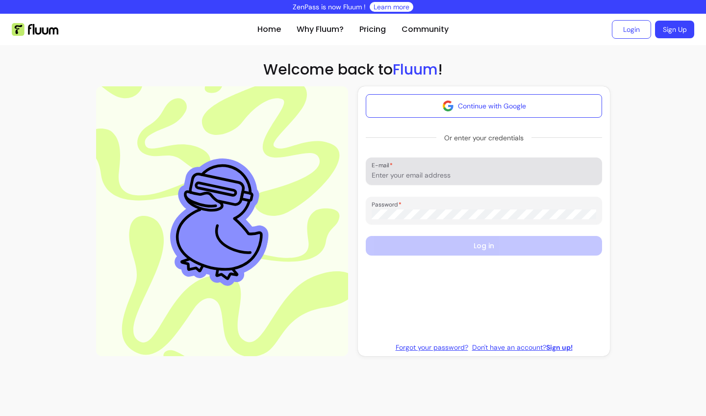
click at [402, 174] on input "E-mail" at bounding box center [484, 175] width 225 height 10
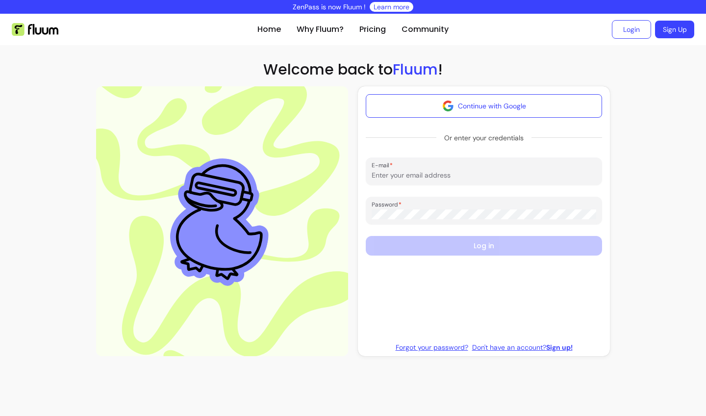
click at [432, 173] on input "E-mail" at bounding box center [484, 175] width 225 height 10
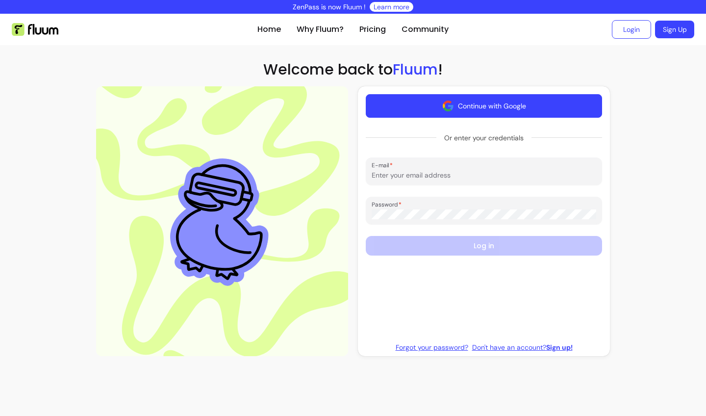
click at [486, 100] on button "Continue with Google" at bounding box center [484, 106] width 236 height 24
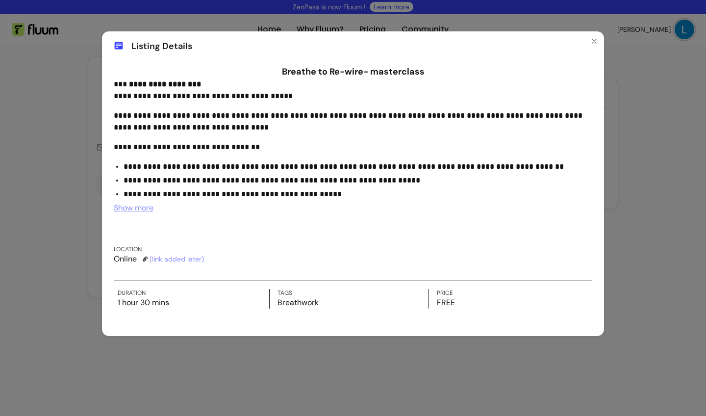
click at [119, 207] on span "Show more" at bounding box center [134, 207] width 40 height 10
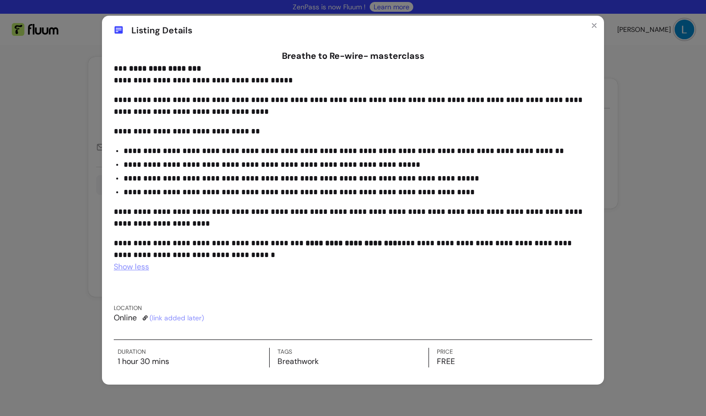
scroll to position [16, 0]
click at [182, 314] on link "( link added later )" at bounding box center [177, 318] width 54 height 10
click at [590, 25] on icon "Close" at bounding box center [594, 26] width 8 height 8
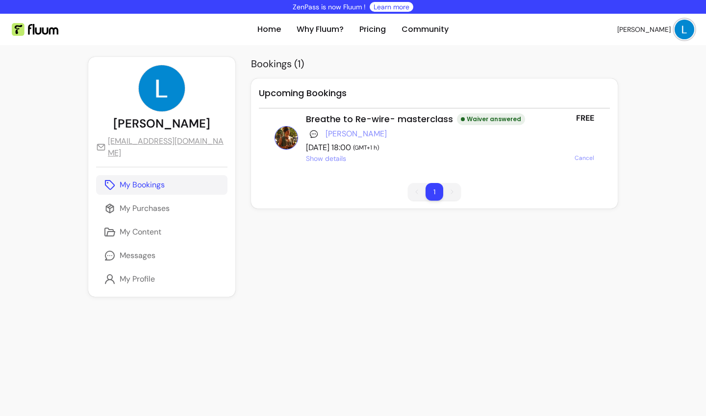
scroll to position [8, 0]
click at [306, 156] on span "Show details" at bounding box center [326, 158] width 40 height 10
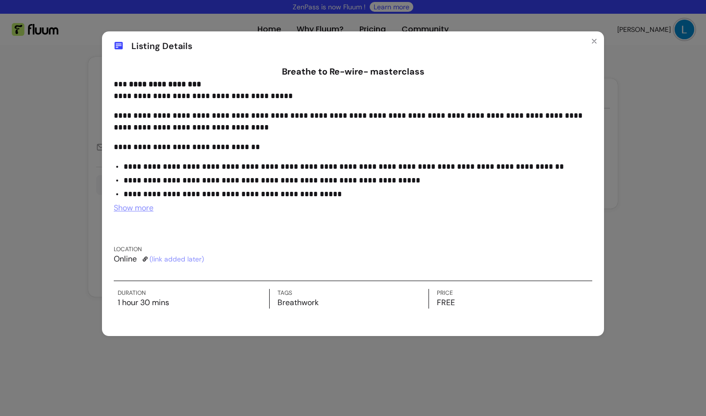
click at [179, 257] on link "( link added later )" at bounding box center [177, 259] width 54 height 10
click at [594, 40] on icon "Close" at bounding box center [594, 41] width 8 height 8
